Goal: Navigation & Orientation: Find specific page/section

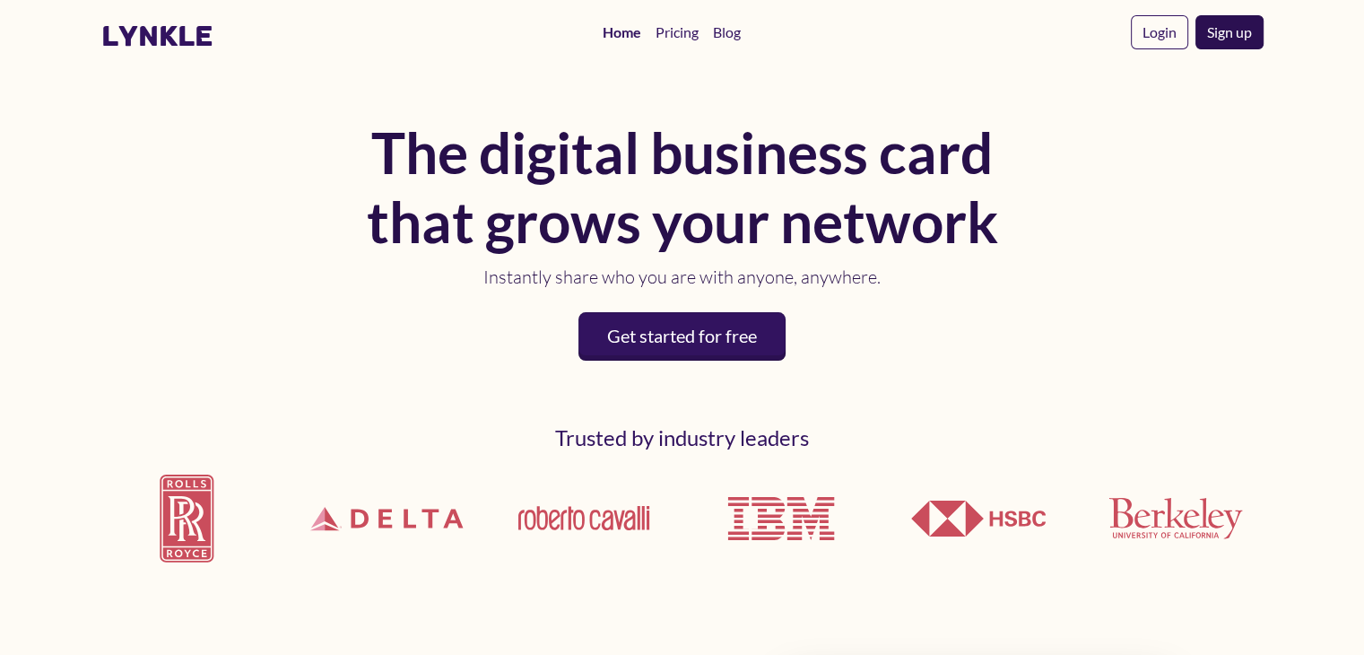
click at [1231, 39] on link "Sign up" at bounding box center [1230, 32] width 68 height 34
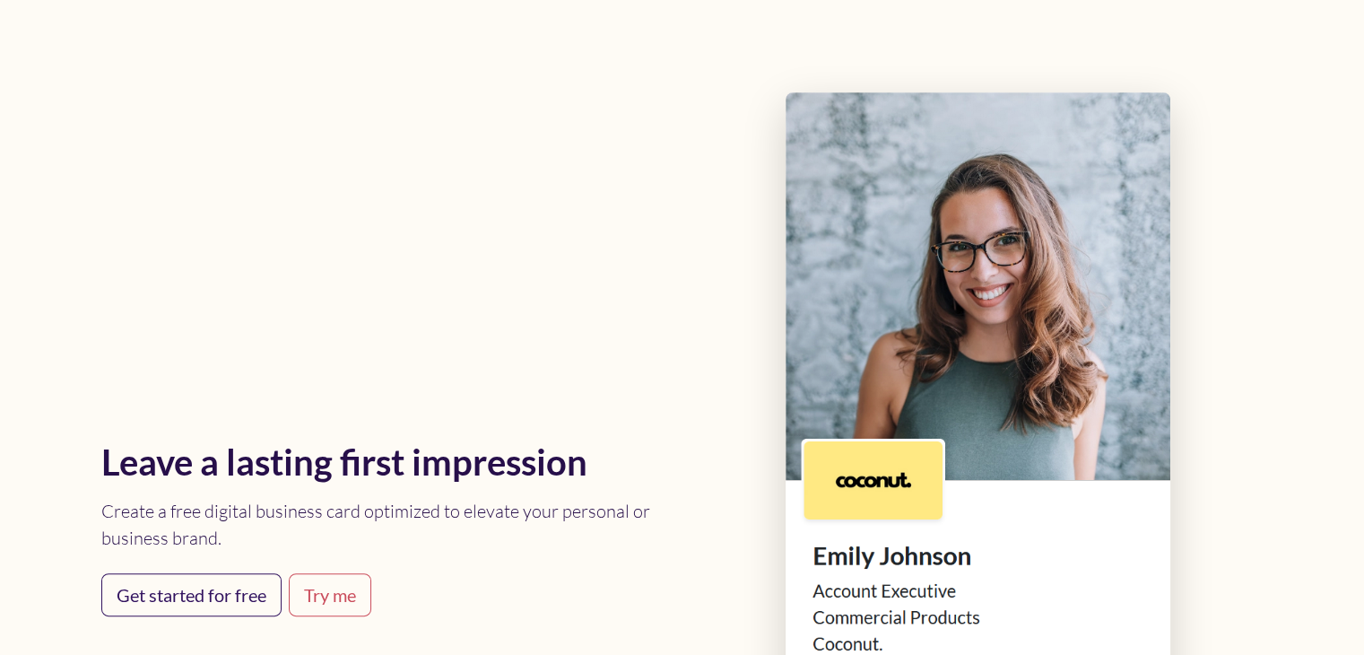
scroll to position [9118, 0]
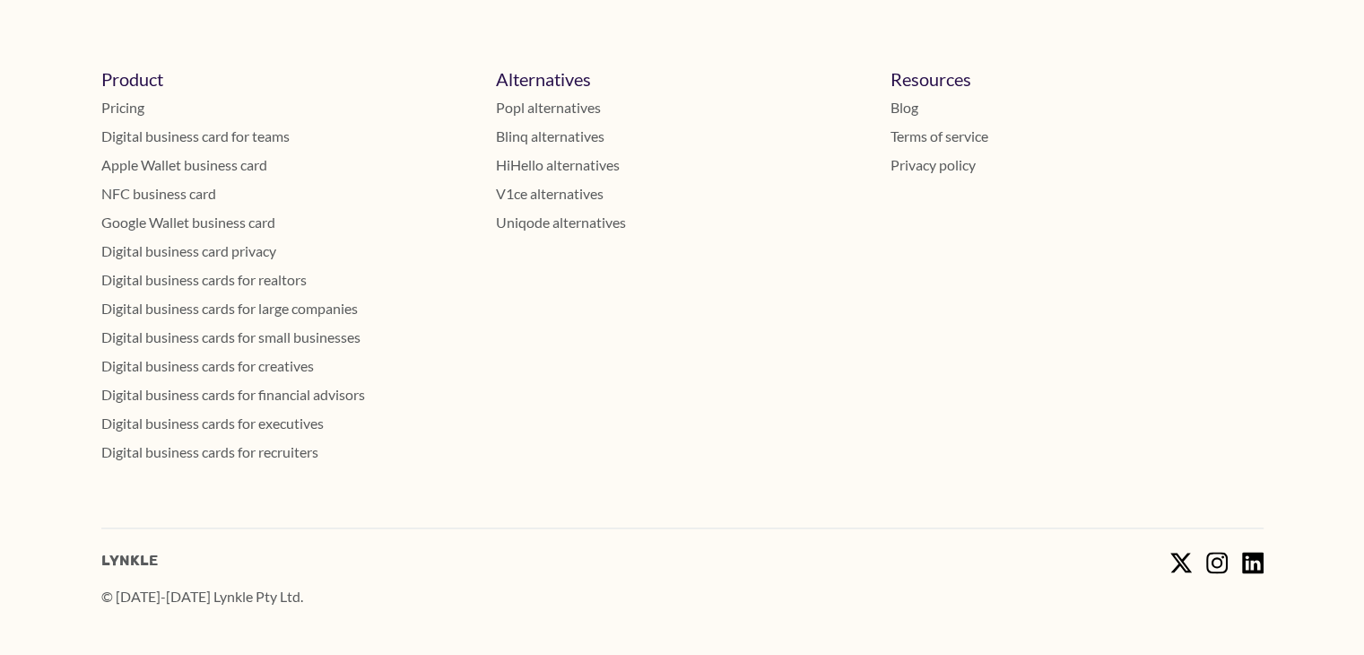
click at [899, 139] on link "Terms of service" at bounding box center [1077, 137] width 373 height 22
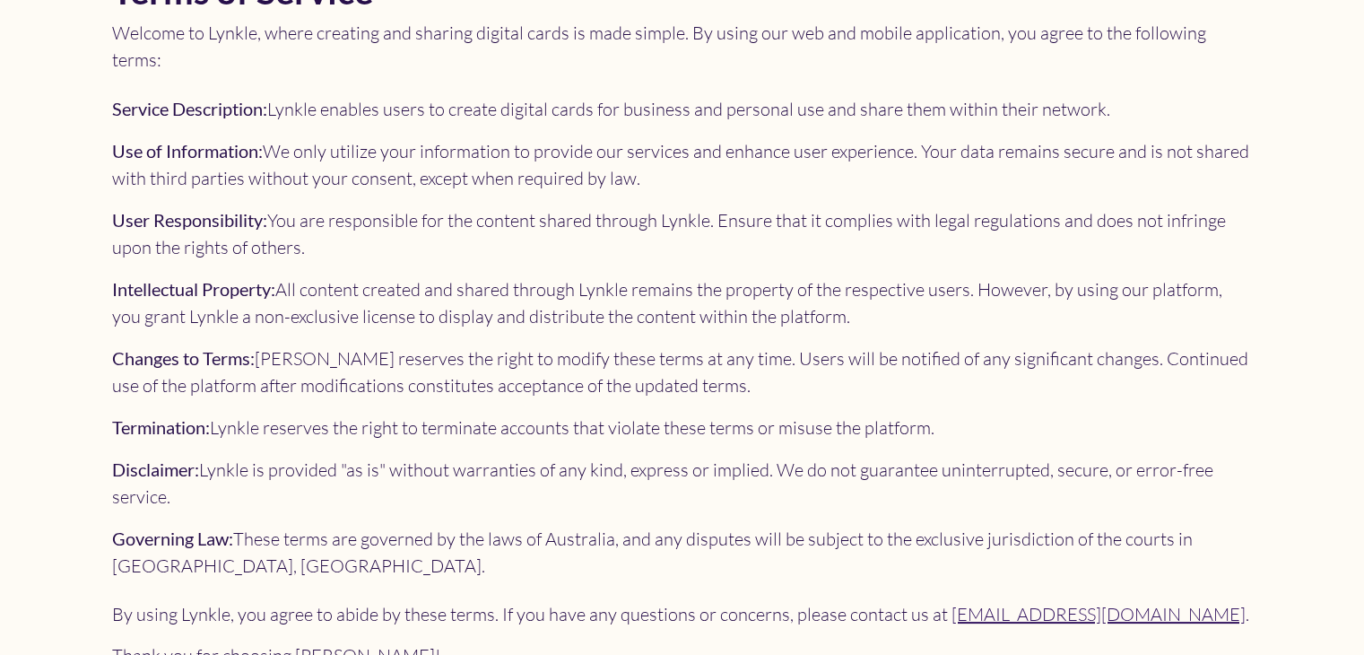
scroll to position [197, 0]
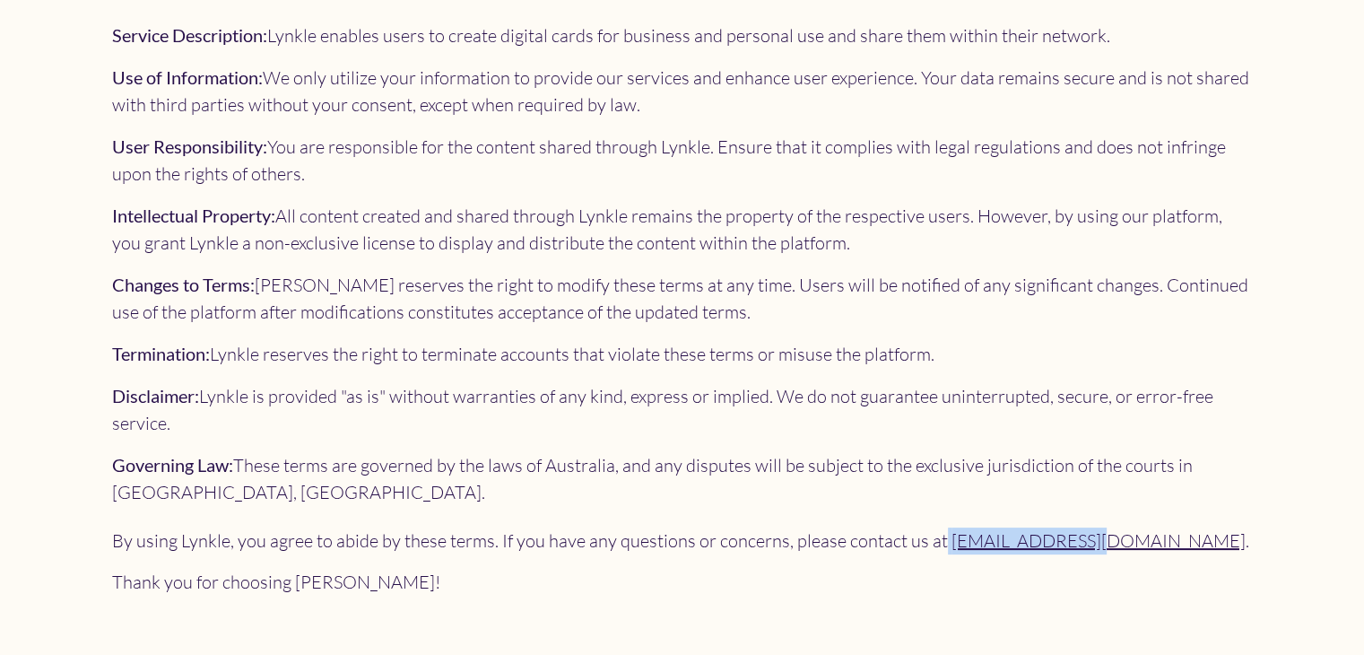
drag, startPoint x: 936, startPoint y: 510, endPoint x: 1068, endPoint y: 510, distance: 132.8
click at [1068, 527] on p "By using Lynkle, you agree to abide by these terms. If you have any questions o…" at bounding box center [682, 540] width 1141 height 27
copy p "[EMAIL_ADDRESS][DOMAIN_NAME]"
